Goal: Task Accomplishment & Management: Use online tool/utility

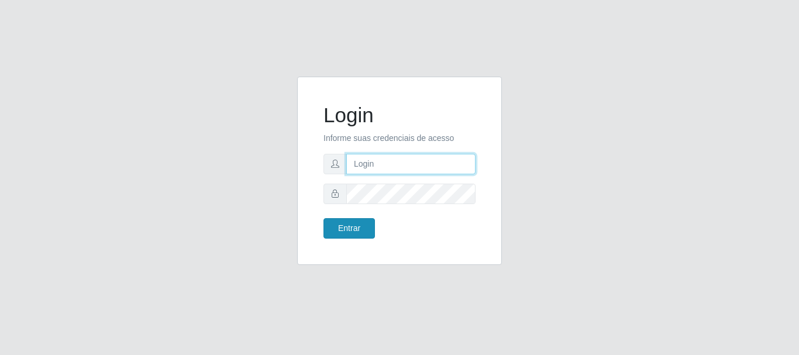
type input "[EMAIL_ADDRESS][DOMAIN_NAME]"
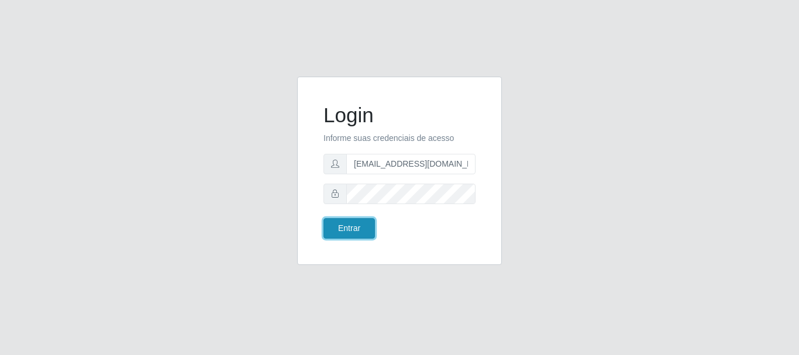
click at [354, 232] on button "Entrar" at bounding box center [348, 228] width 51 height 20
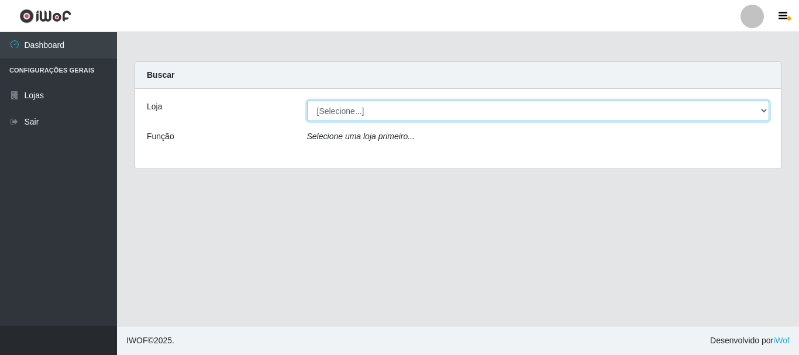
click at [746, 109] on select "[Selecione...] Iskisita Atakado - Centro de Distribuição" at bounding box center [538, 111] width 463 height 20
select select "425"
click at [307, 101] on select "[Selecione...] Iskisita Atakado - Centro de Distribuição" at bounding box center [538, 111] width 463 height 20
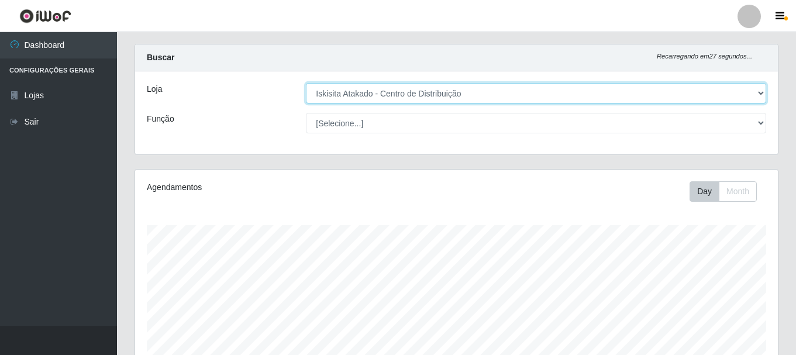
scroll to position [266, 0]
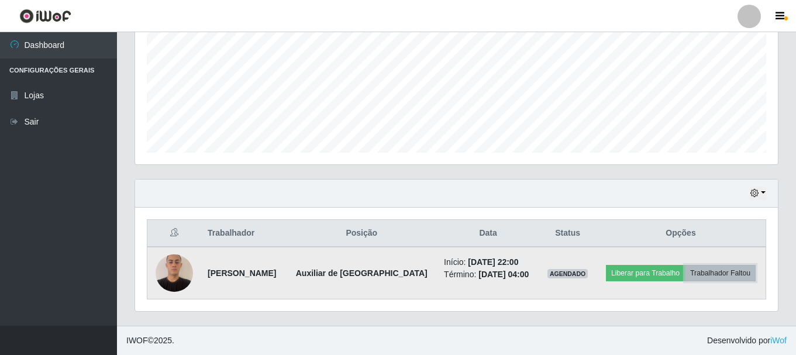
click at [735, 272] on button "Trabalhador Faltou" at bounding box center [720, 273] width 71 height 16
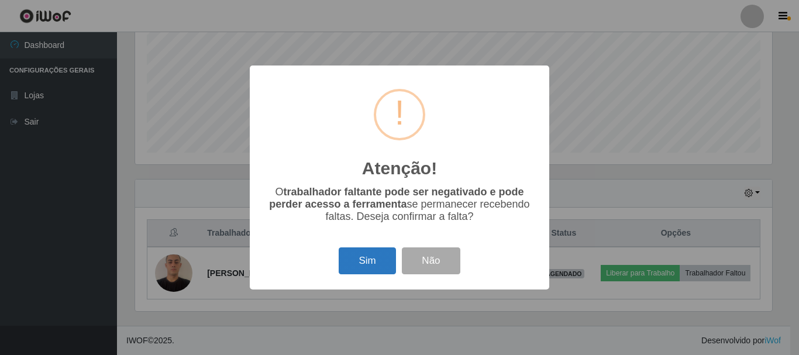
click at [365, 259] on button "Sim" at bounding box center [367, 260] width 57 height 27
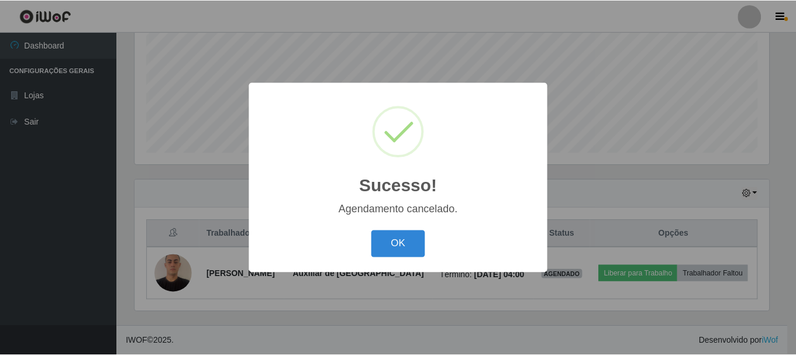
scroll to position [213, 0]
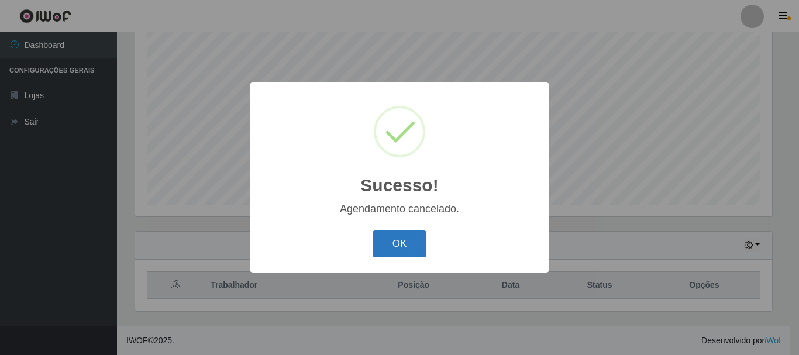
click at [411, 246] on button "OK" at bounding box center [400, 243] width 54 height 27
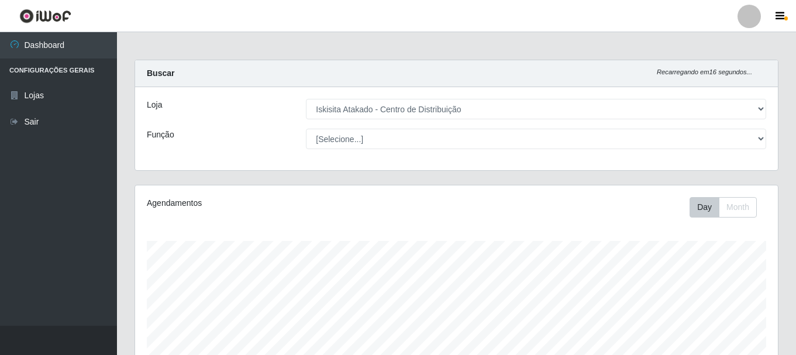
scroll to position [0, 0]
